Goal: Navigation & Orientation: Find specific page/section

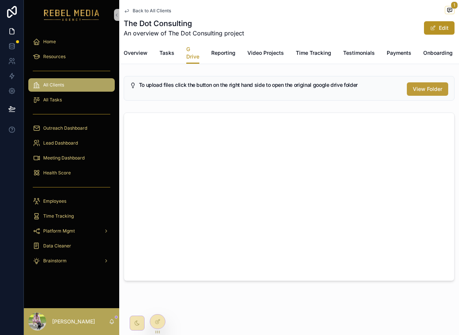
click at [420, 92] on span "View Folder" at bounding box center [427, 88] width 29 height 7
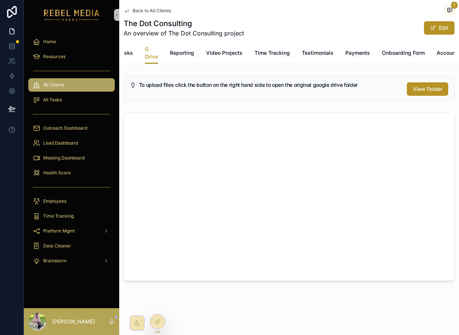
scroll to position [0, 75]
